Goal: Find specific page/section: Find specific page/section

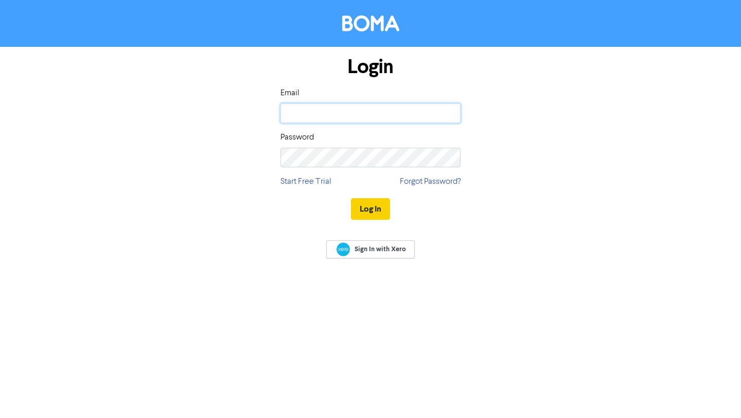
type input "[EMAIL_ADDRESS][DOMAIN_NAME]"
click at [382, 212] on button "Log In" at bounding box center [370, 209] width 39 height 22
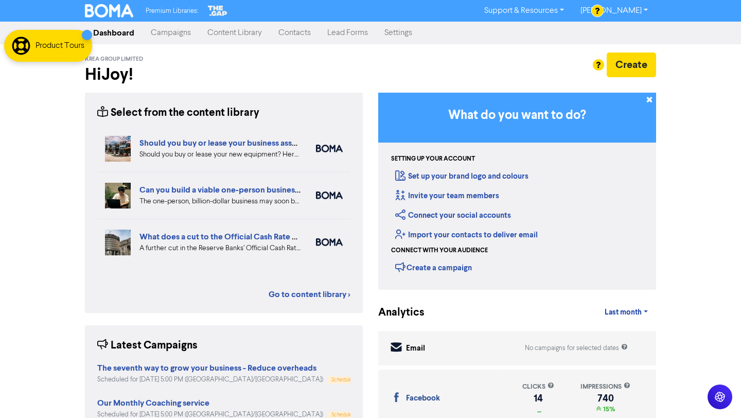
click at [177, 33] on link "Campaigns" at bounding box center [171, 33] width 57 height 21
